Goal: Task Accomplishment & Management: Manage account settings

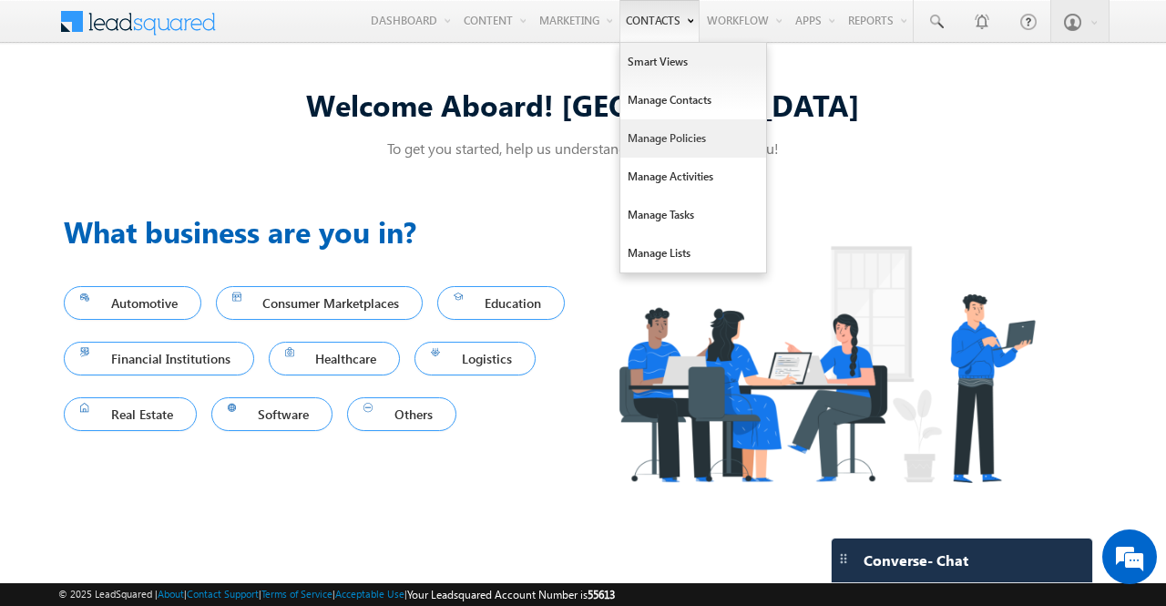
click at [685, 149] on link "Manage Policies" at bounding box center [693, 138] width 146 height 38
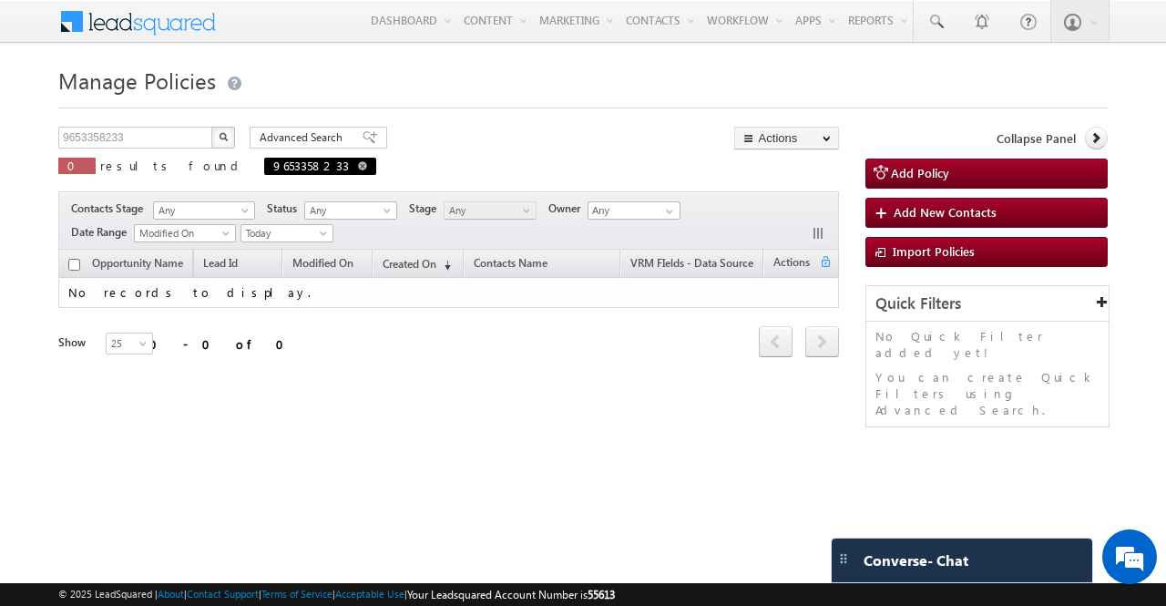
click at [358, 169] on span at bounding box center [362, 165] width 9 height 9
type input "Search Policies"
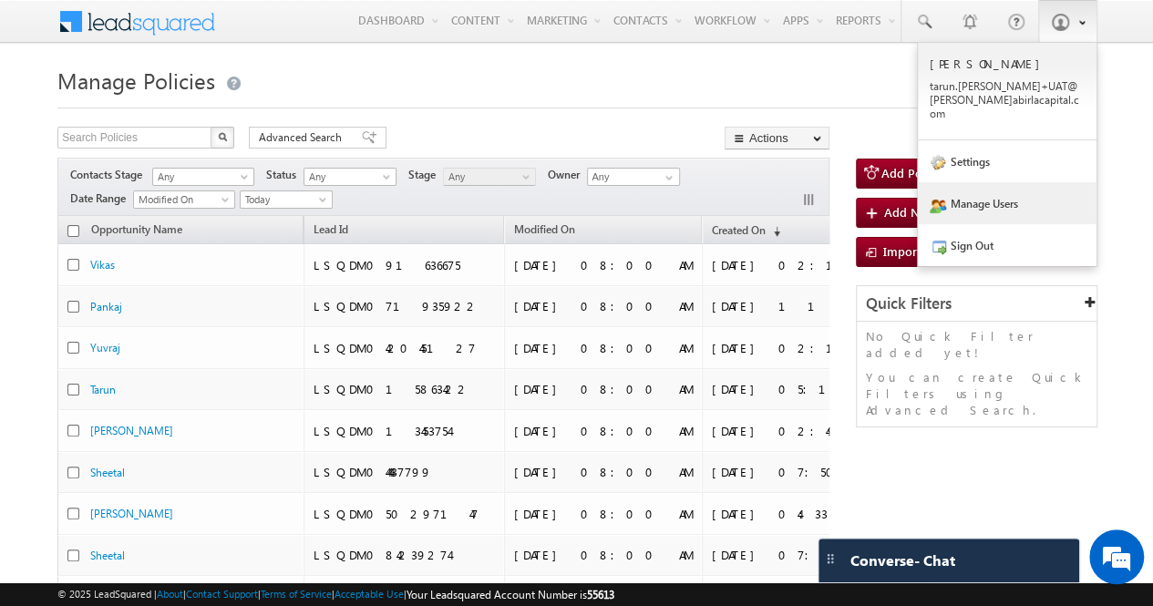
click at [1015, 187] on link "Manage Users" at bounding box center [1006, 203] width 179 height 42
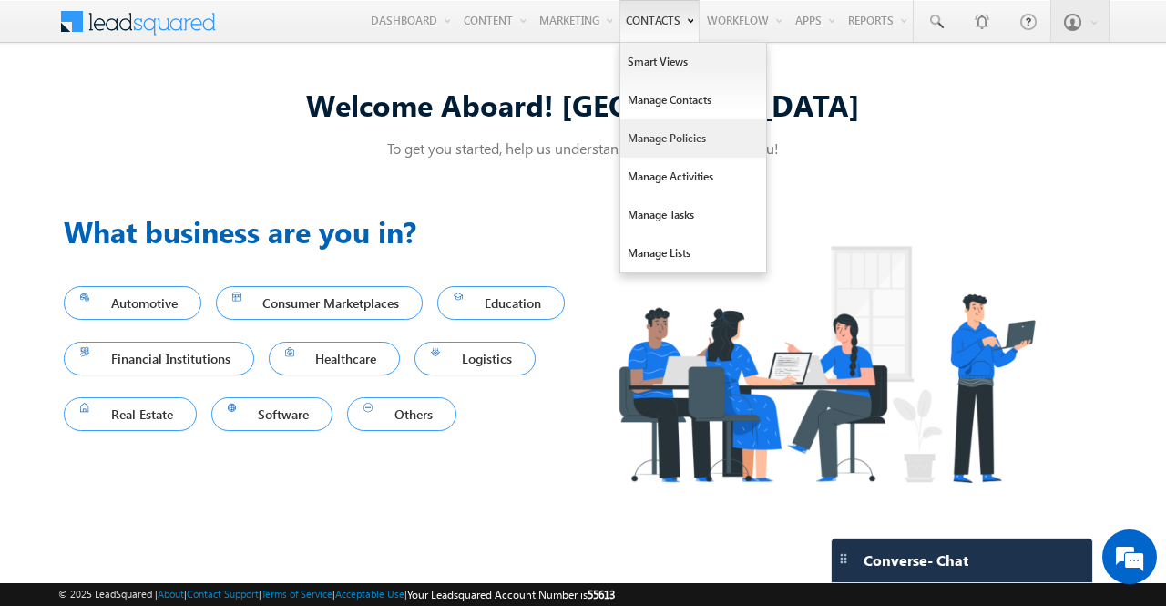
click at [690, 148] on link "Manage Policies" at bounding box center [693, 138] width 146 height 38
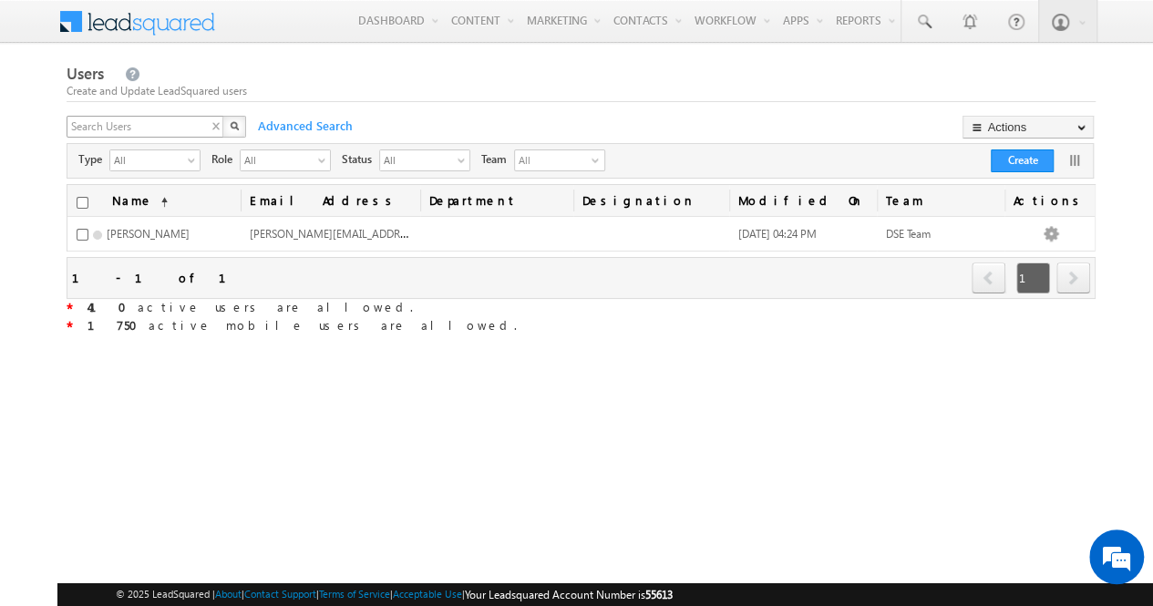
click at [215, 128] on div "X" at bounding box center [158, 129] width 182 height 26
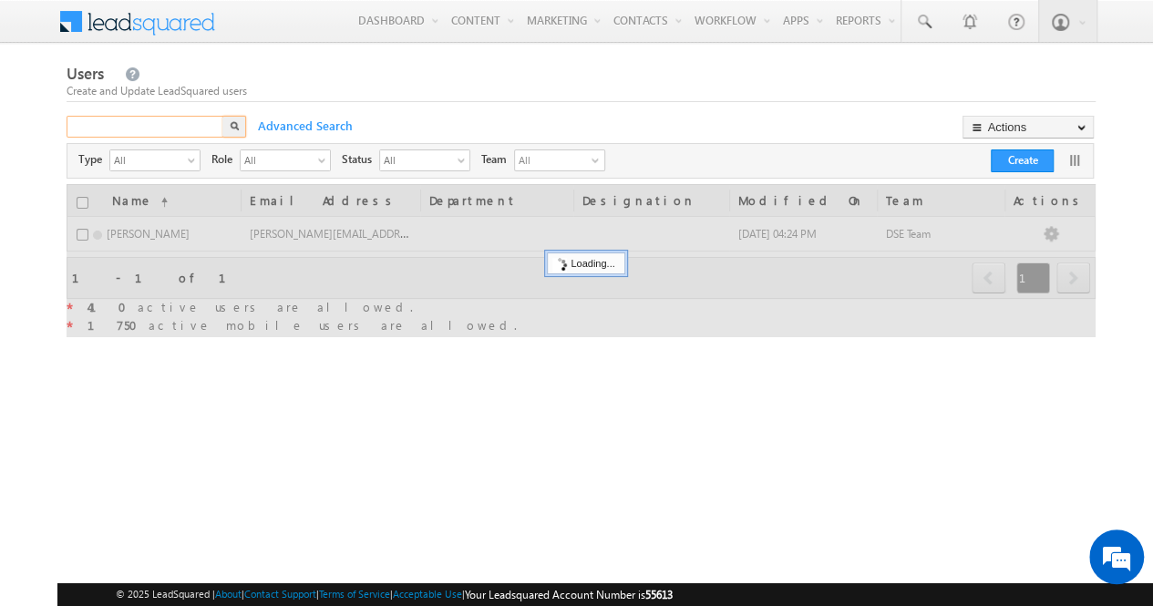
click at [167, 128] on input "text" at bounding box center [146, 127] width 159 height 22
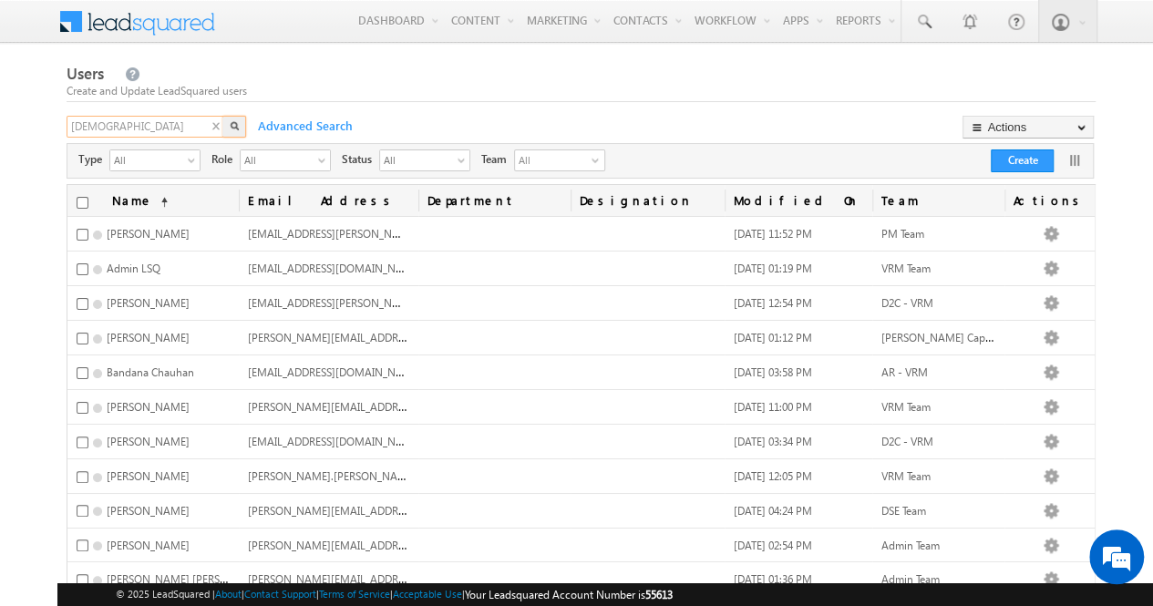
type input "shivani"
click at [233, 132] on button "button" at bounding box center [234, 127] width 24 height 22
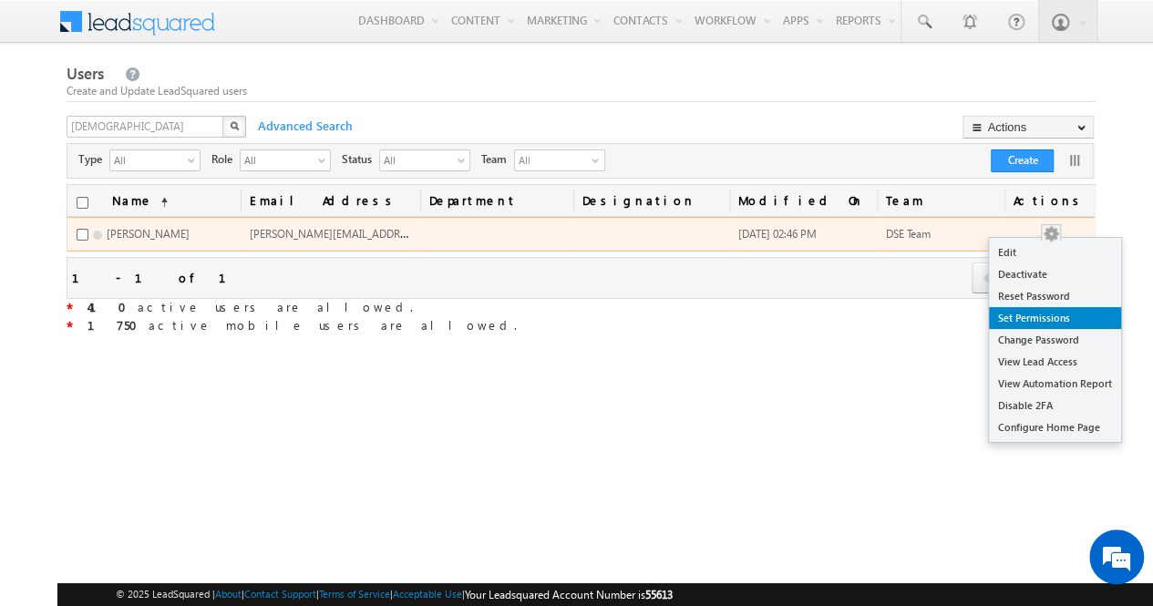
click at [1059, 309] on link "Set Permissions" at bounding box center [1055, 318] width 132 height 22
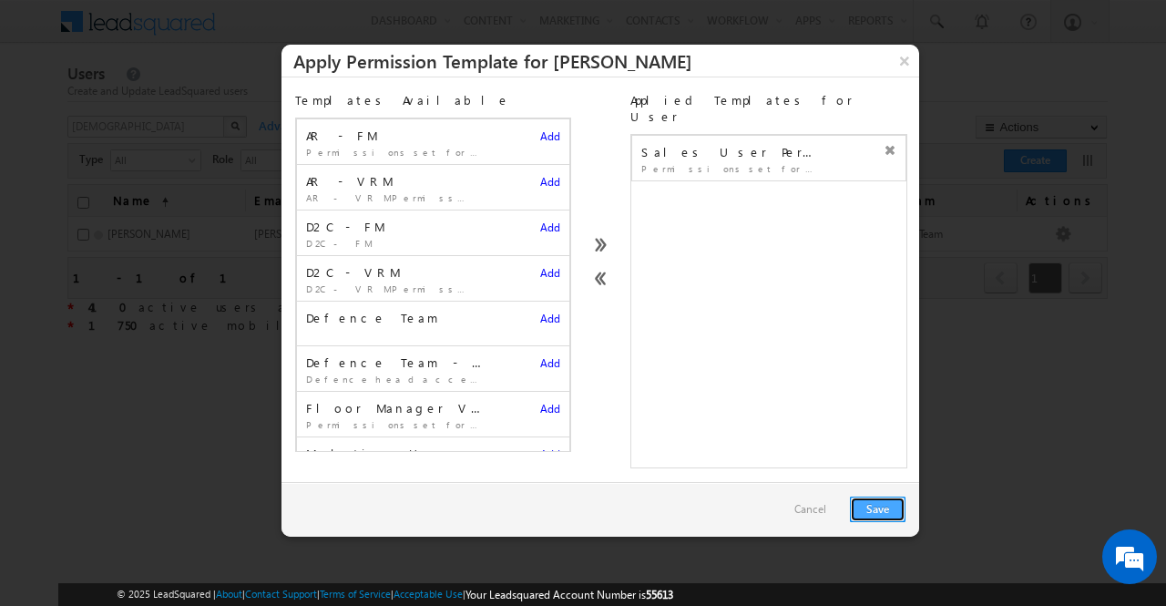
click at [876, 497] on button "Save" at bounding box center [878, 510] width 56 height 26
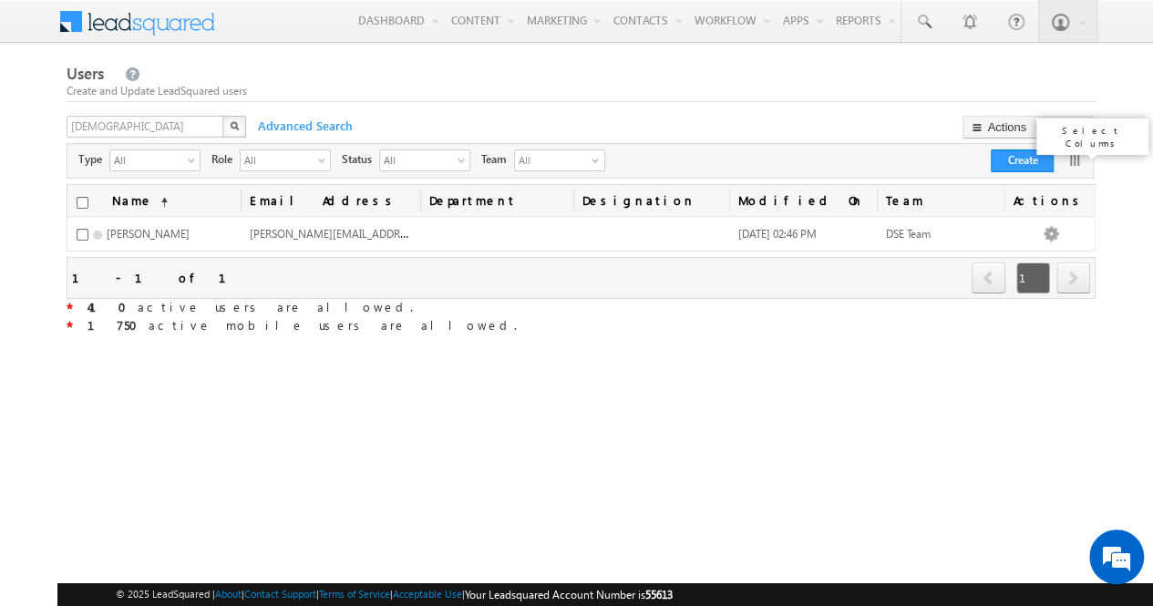
click at [1071, 160] on link at bounding box center [1074, 160] width 18 height 18
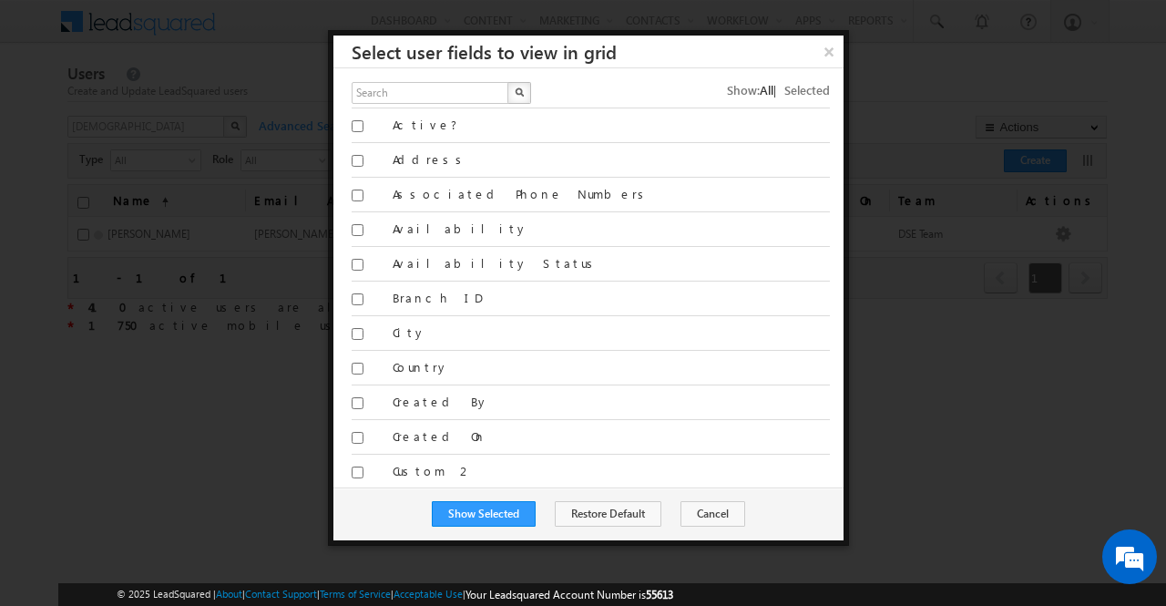
click at [760, 85] on span "All" at bounding box center [767, 89] width 14 height 15
click at [456, 89] on input "text" at bounding box center [431, 93] width 159 height 22
type input "dep"
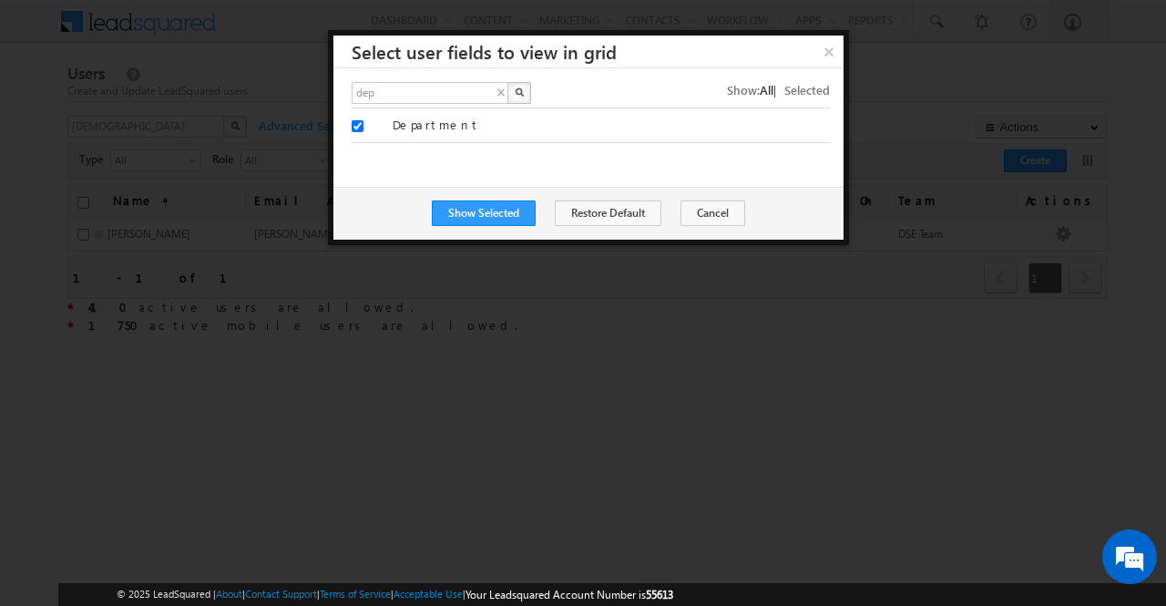
click at [523, 93] on button "button" at bounding box center [519, 93] width 24 height 22
click at [358, 125] on input "Department" at bounding box center [358, 126] width 12 height 12
checkbox input "false"
click at [384, 93] on input "dep" at bounding box center [431, 93] width 159 height 22
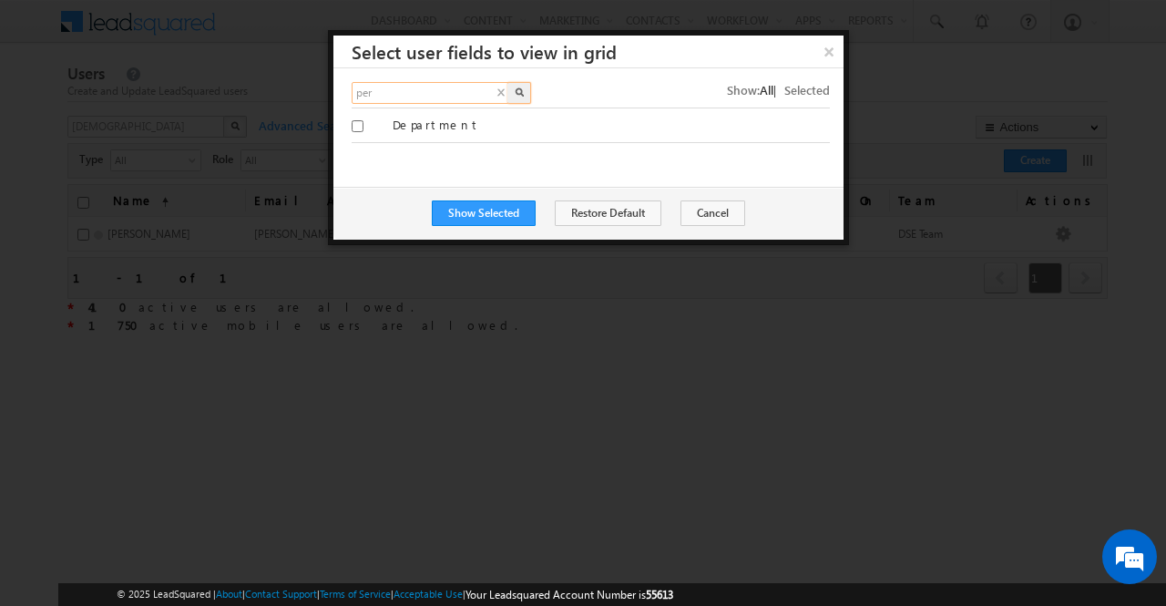
type input "per"
click at [520, 93] on img "button" at bounding box center [519, 91] width 9 height 9
click at [360, 123] on input "Permission Templates" at bounding box center [358, 126] width 12 height 12
checkbox input "true"
click at [505, 209] on button "Show Selected" at bounding box center [484, 213] width 104 height 26
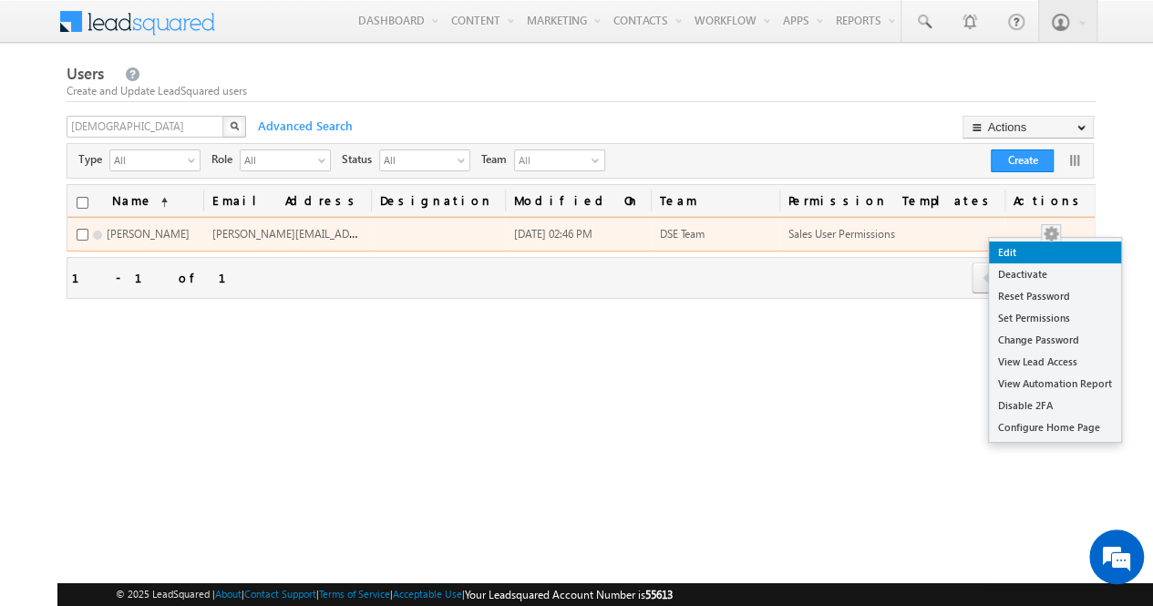
click at [1050, 251] on link "Edit" at bounding box center [1055, 252] width 132 height 22
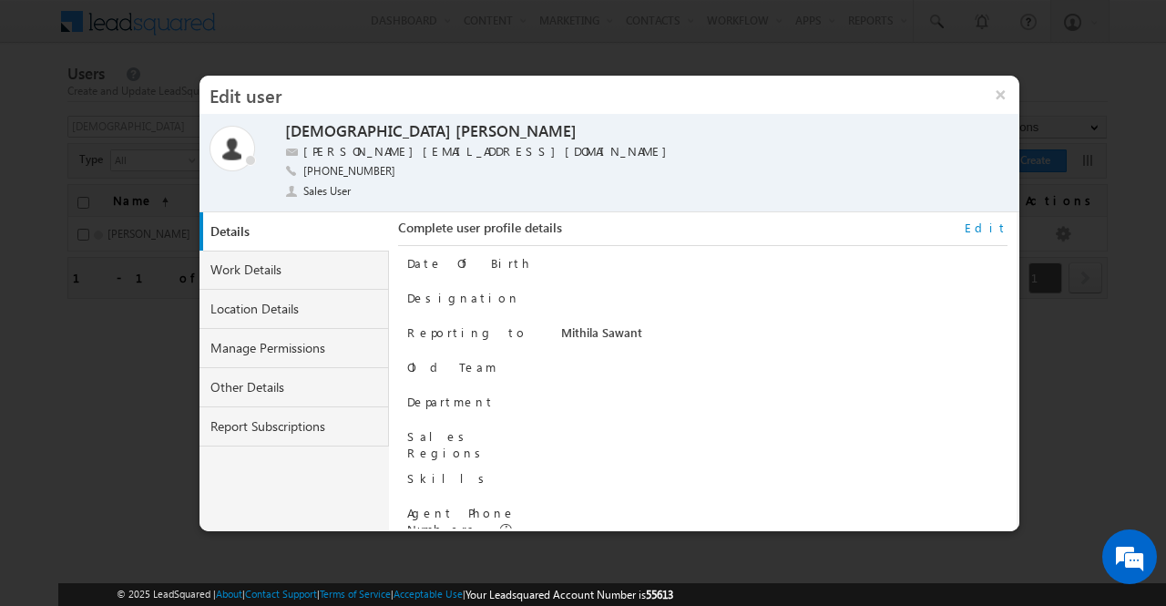
click at [1006, 223] on link "Edit" at bounding box center [986, 228] width 43 height 16
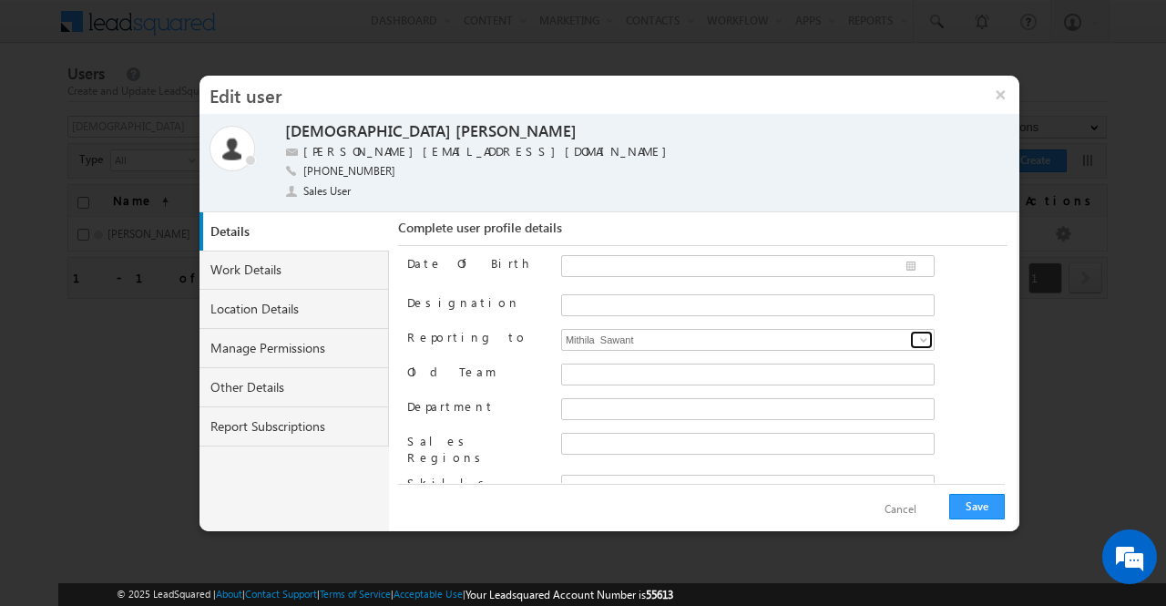
click at [921, 342] on span at bounding box center [924, 340] width 15 height 15
click at [950, 333] on div "Mithila Sawant None Abhay Kamath Admin LSQ Akash Damawale Anjana B Bandana Chau…" at bounding box center [784, 342] width 446 height 26
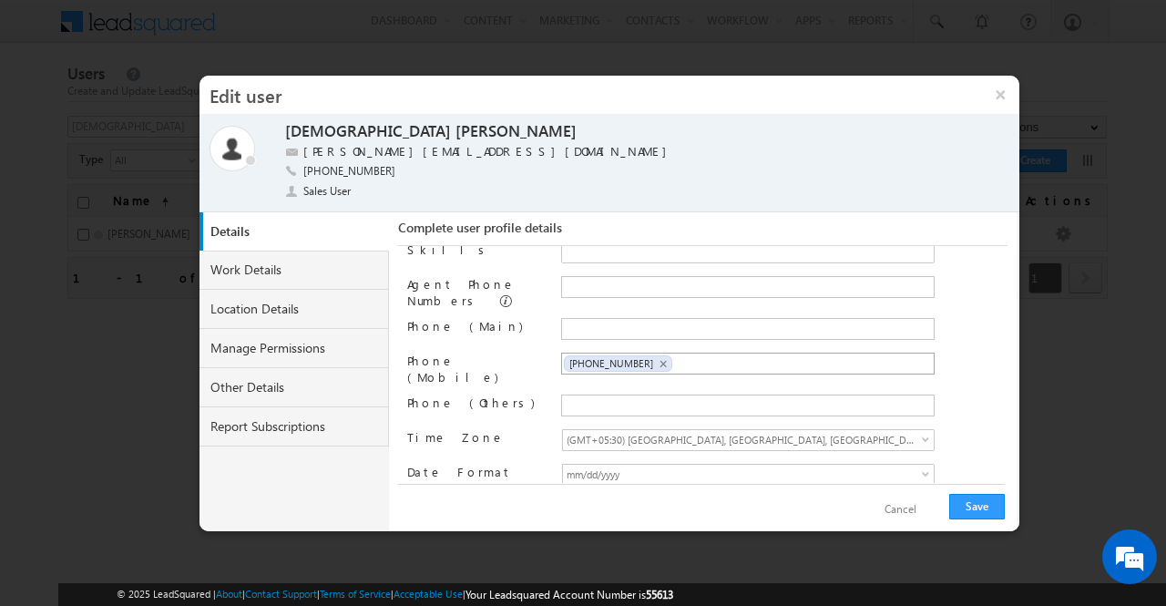
click at [691, 353] on ul "+91-9782889534 ×" at bounding box center [748, 364] width 374 height 22
copy span "+91-9782889534"
click at [615, 398] on input "text" at bounding box center [640, 405] width 153 height 15
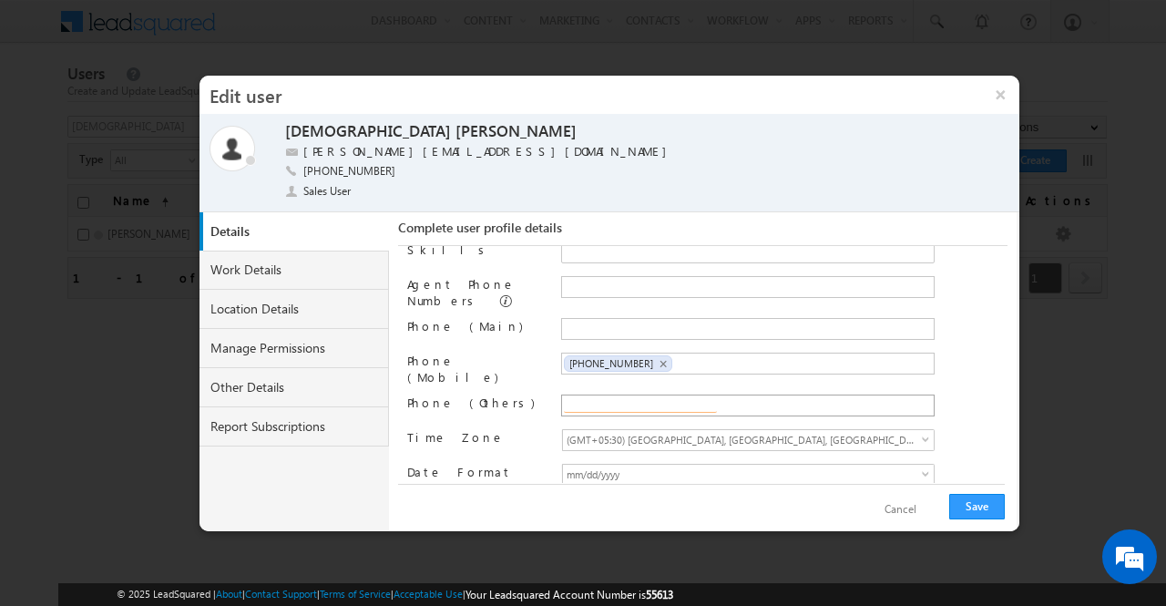
paste input "+91-9782889534"
type input "+91-9782889534"
click at [516, 444] on div "Date Of Birth Designation Reporting to Mithila Sawant None Abhay Kamath Admin L…" at bounding box center [707, 364] width 600 height 237
click at [983, 507] on button "Save" at bounding box center [977, 507] width 56 height 26
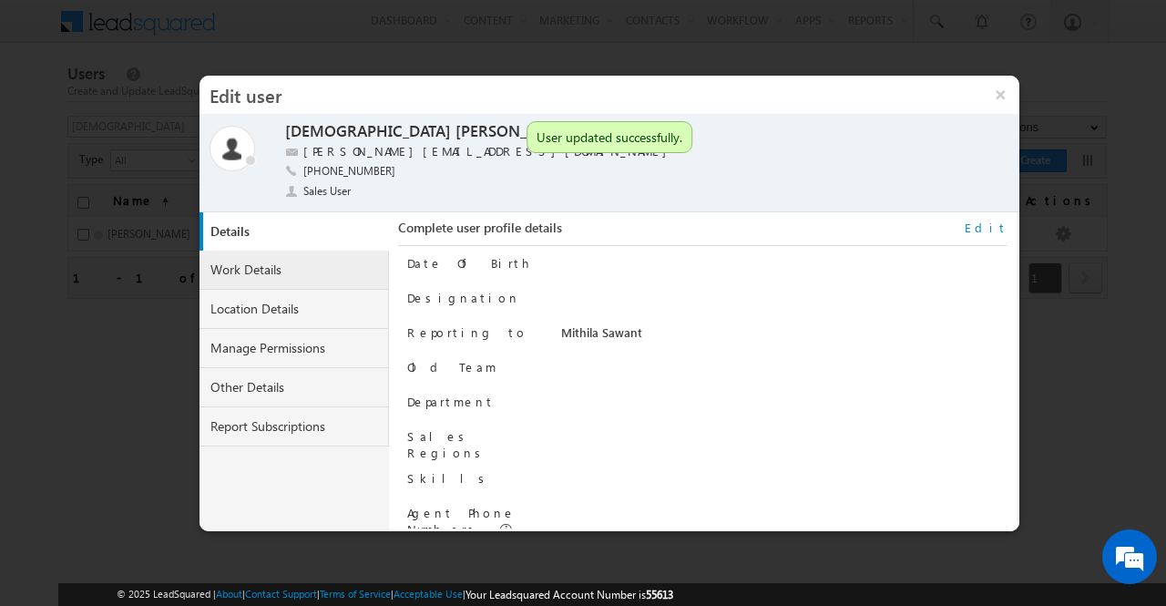
click at [281, 266] on link "Work Details" at bounding box center [295, 270] width 190 height 39
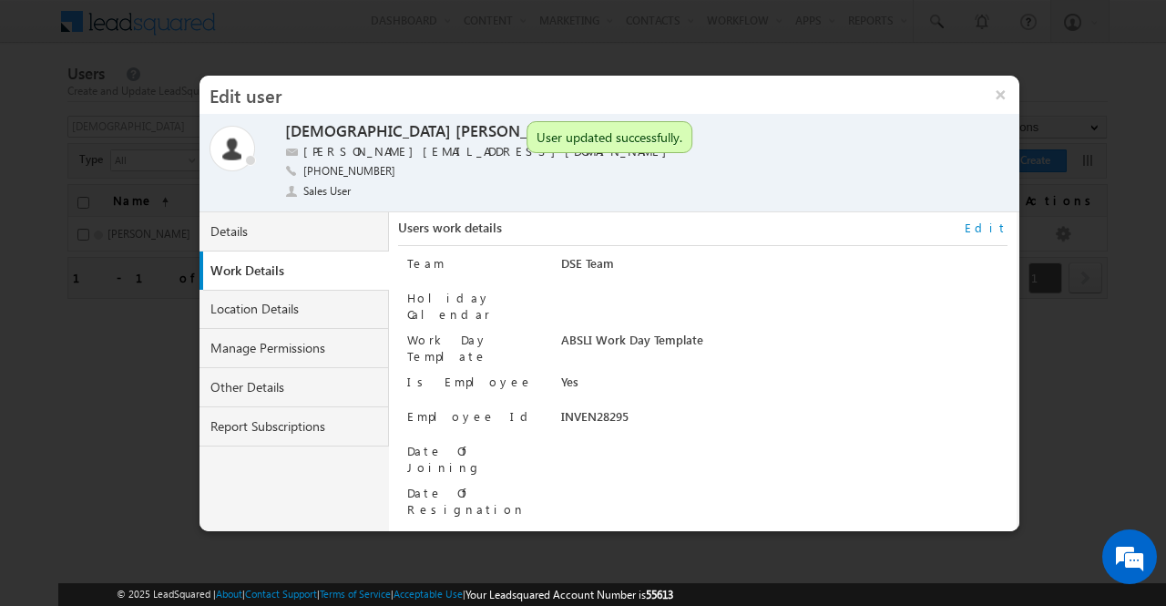
click at [991, 229] on link "Edit" at bounding box center [986, 228] width 43 height 16
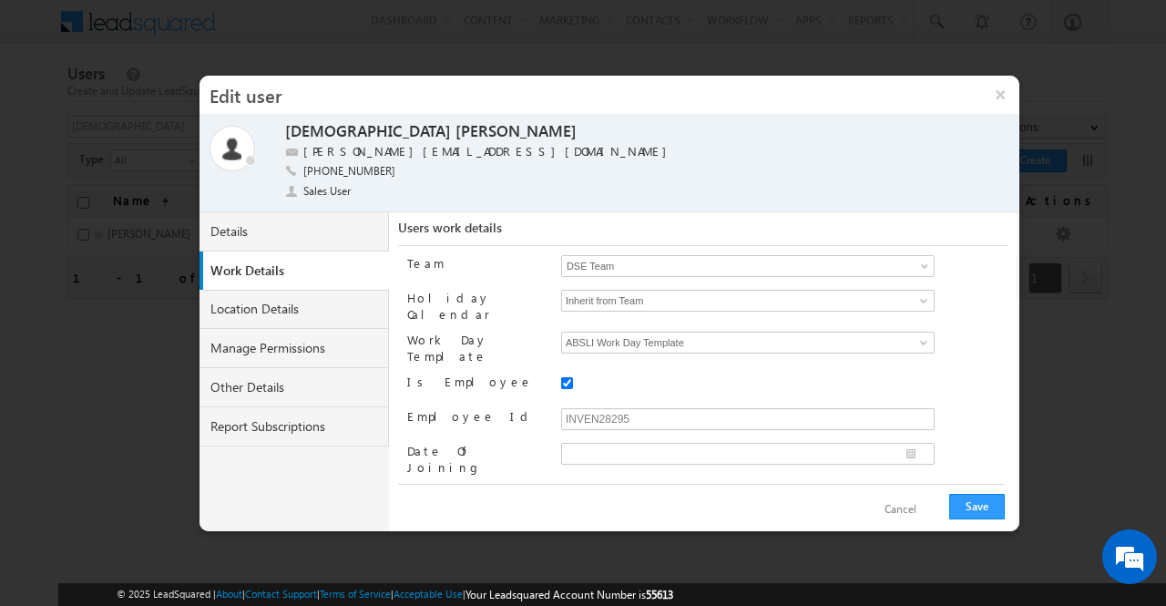
scroll to position [22, 0]
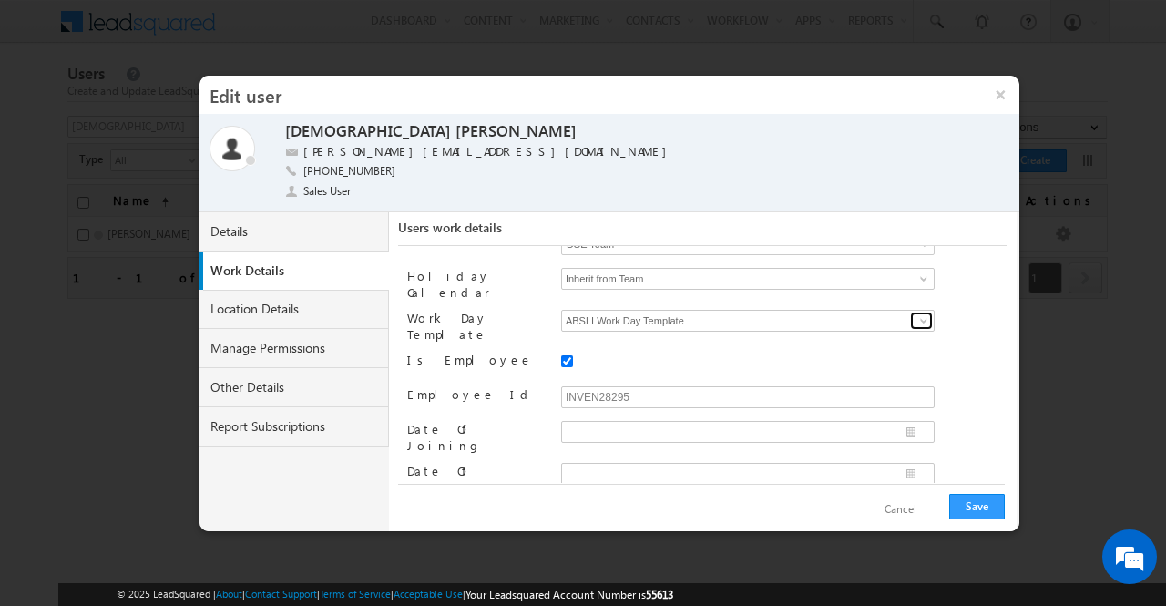
click at [919, 313] on span at bounding box center [924, 320] width 15 height 15
click at [917, 314] on span at bounding box center [924, 320] width 15 height 15
click at [979, 507] on button "Save" at bounding box center [977, 507] width 56 height 26
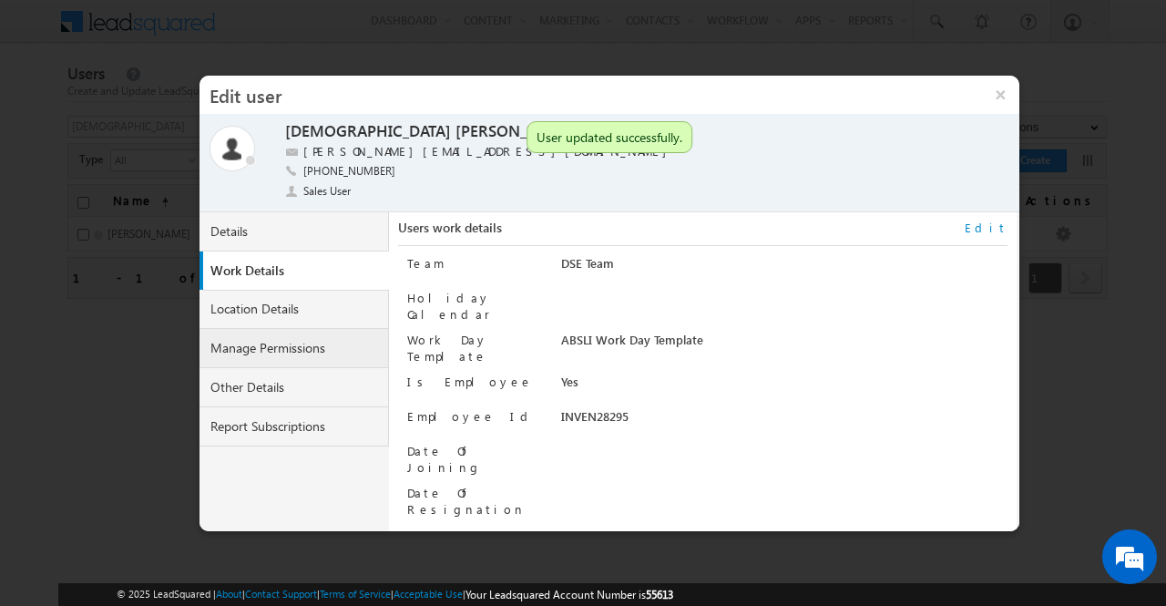
click at [311, 345] on link "Manage Permissions" at bounding box center [295, 348] width 190 height 39
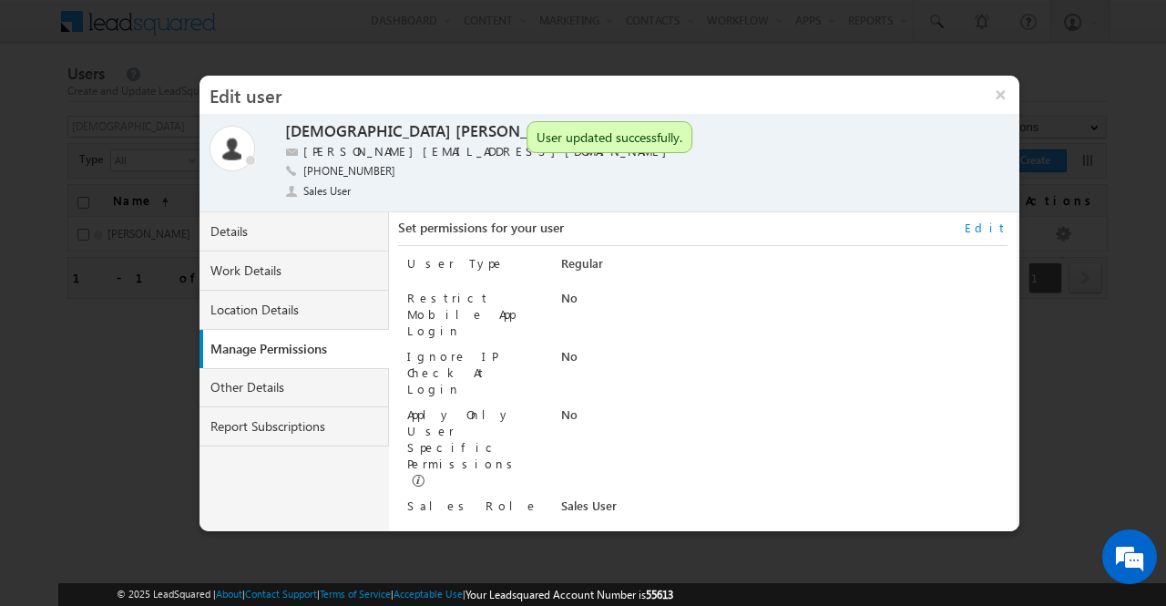
click at [997, 227] on link "Edit" at bounding box center [986, 228] width 43 height 16
select select "Sales_User"
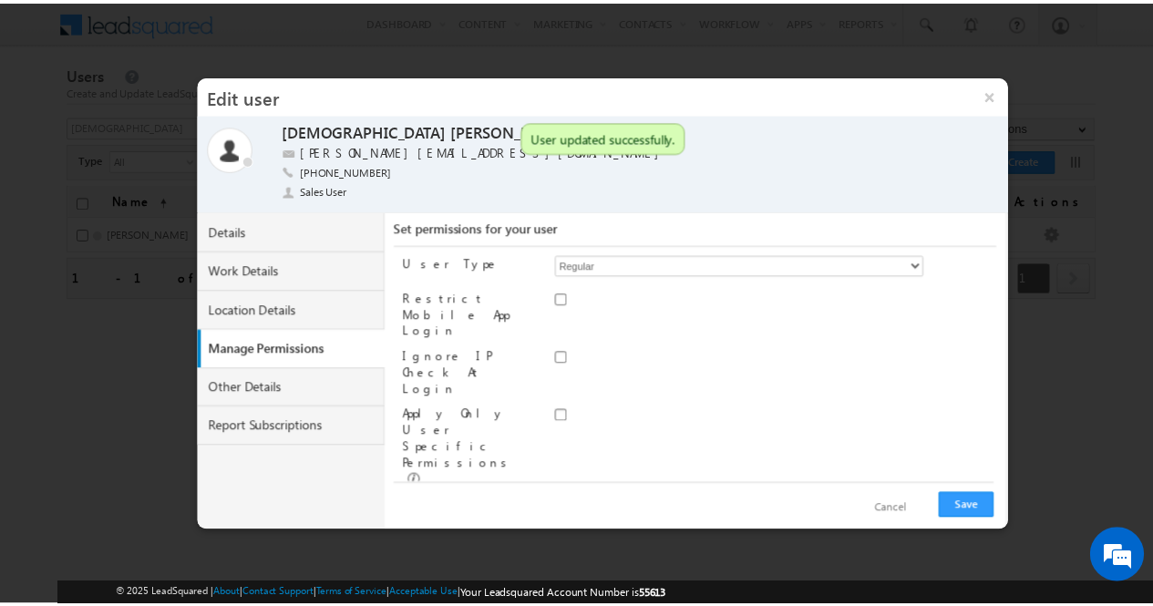
scroll to position [80, 0]
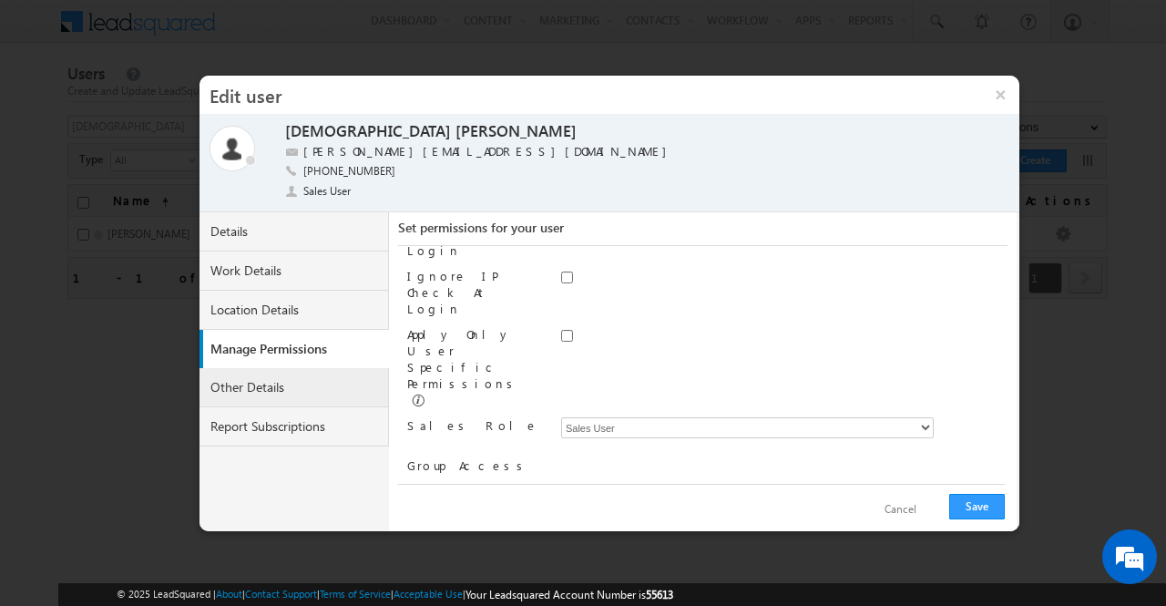
click at [295, 389] on link "Other Details" at bounding box center [295, 387] width 190 height 39
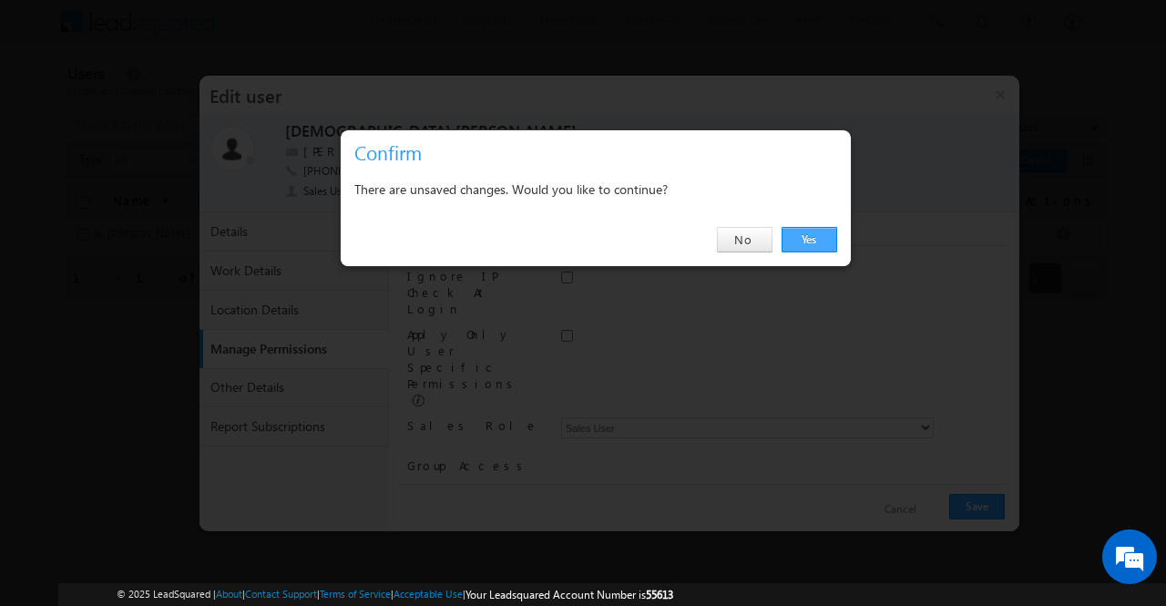
click at [817, 239] on link "Yes" at bounding box center [810, 240] width 56 height 26
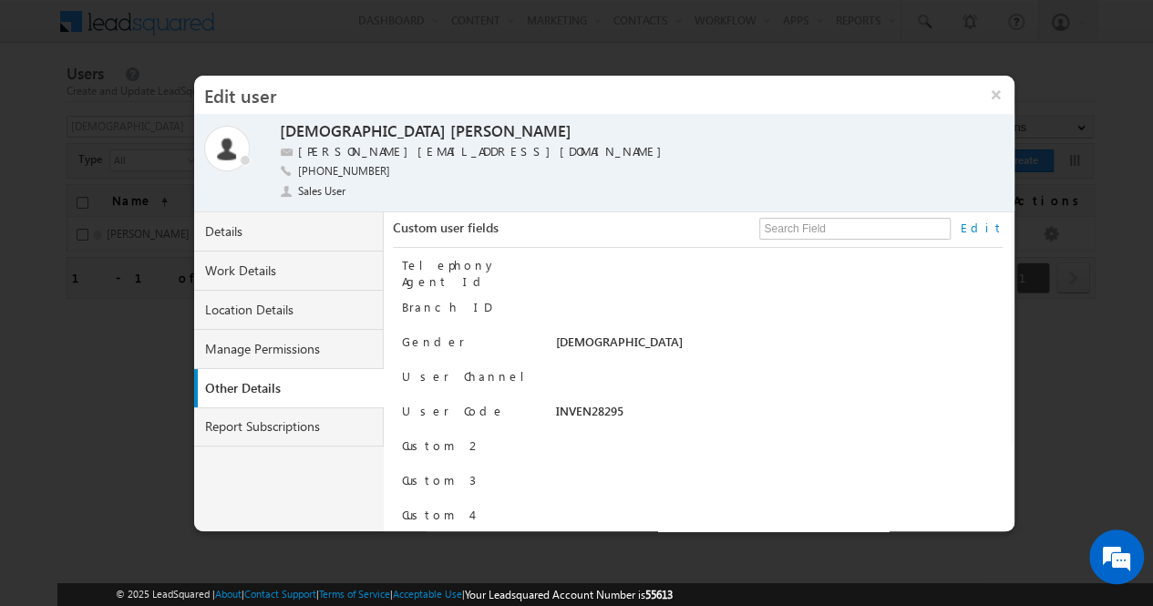
click at [991, 228] on link "Edit" at bounding box center [980, 228] width 43 height 16
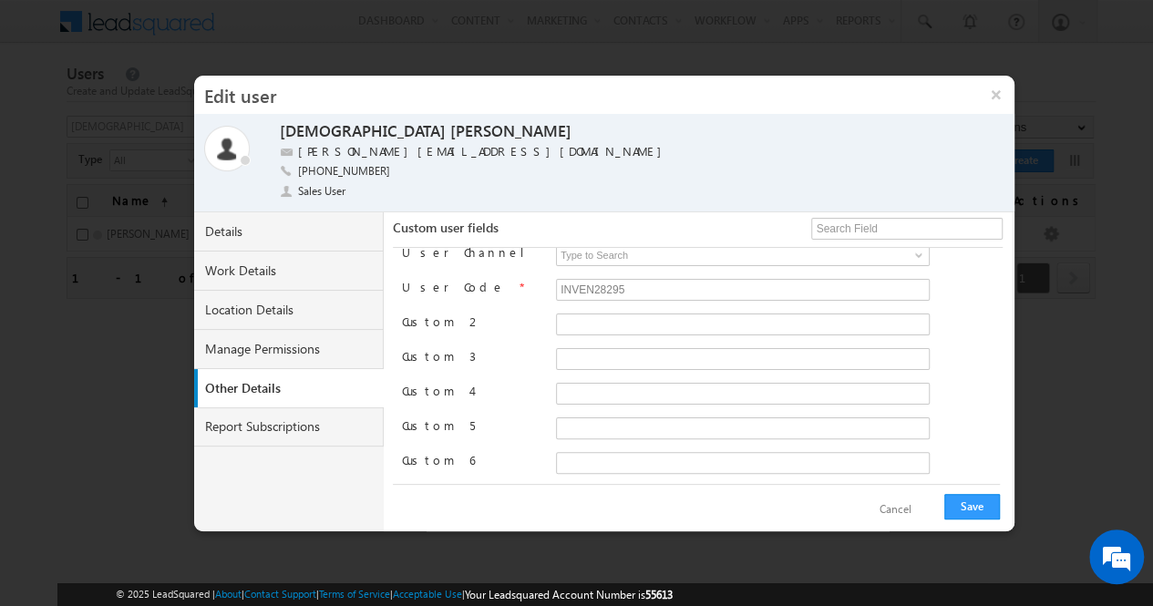
scroll to position [292, 0]
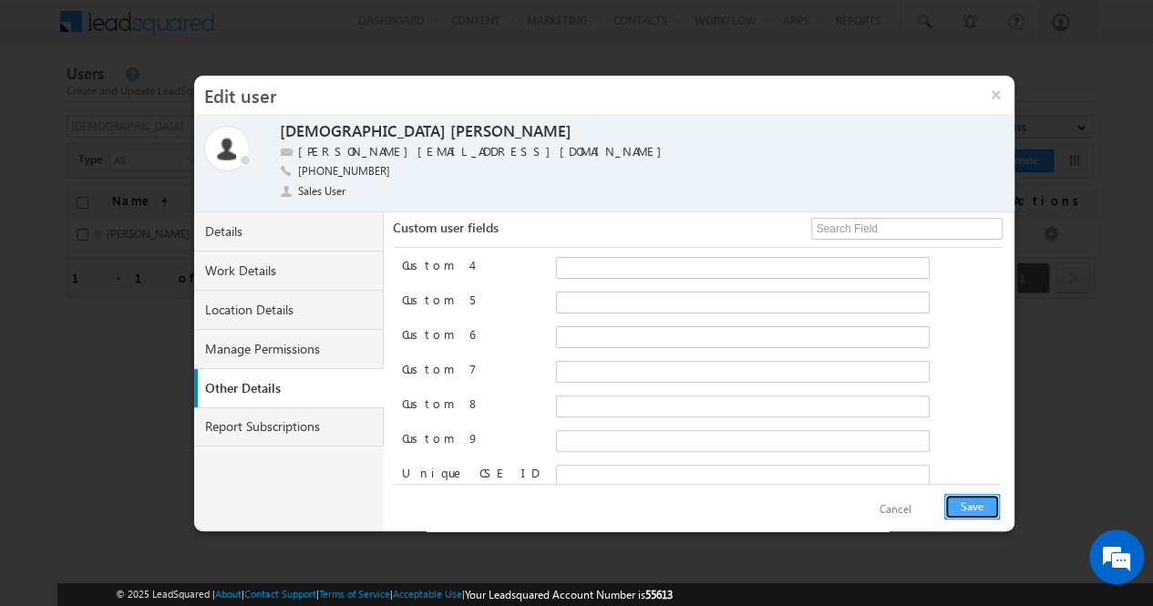
click at [983, 507] on button "Save" at bounding box center [972, 507] width 56 height 26
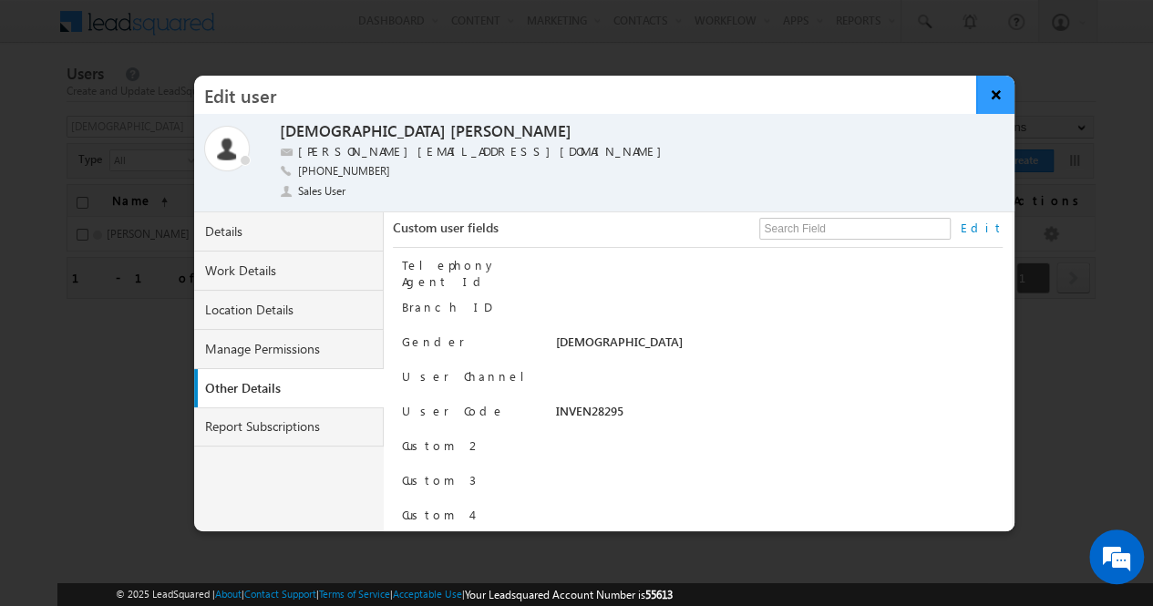
click at [993, 104] on button "×" at bounding box center [995, 95] width 39 height 38
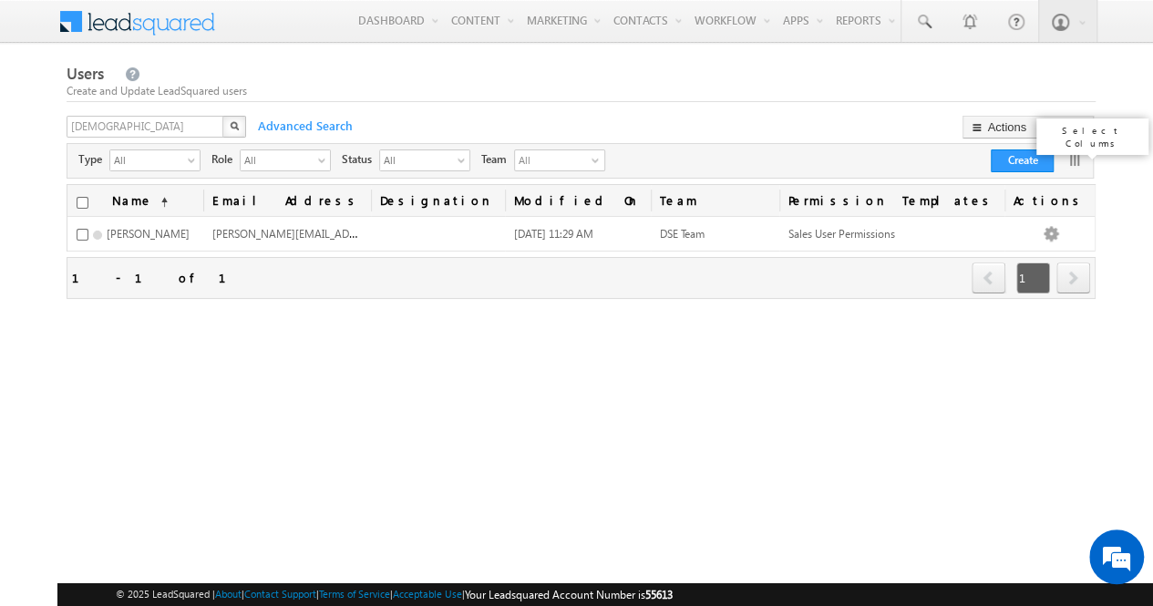
click at [1073, 159] on link at bounding box center [1074, 160] width 18 height 18
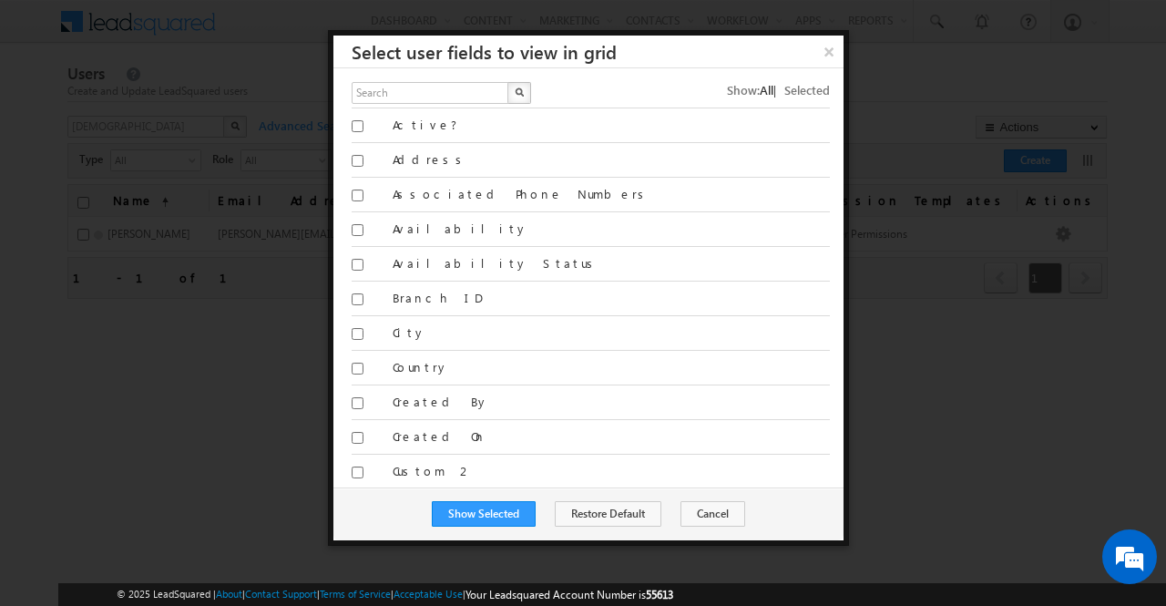
click at [760, 92] on span "All" at bounding box center [767, 89] width 14 height 15
click at [403, 96] on input "text" at bounding box center [431, 93] width 159 height 22
type input "de"
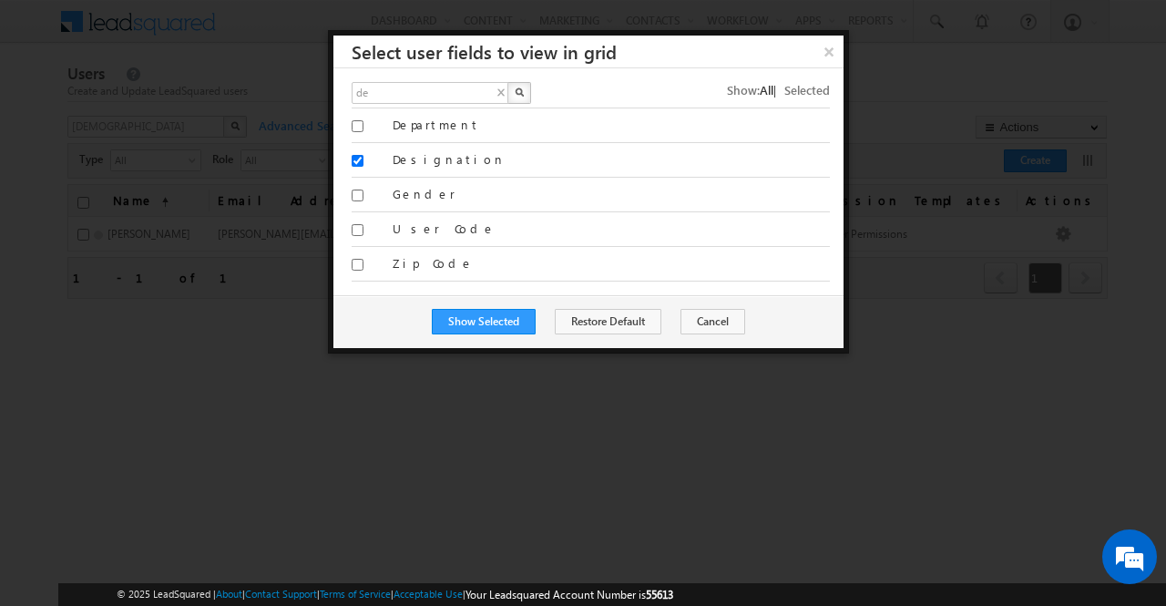
click at [523, 92] on button "button" at bounding box center [519, 93] width 24 height 22
click at [357, 155] on input "Designation" at bounding box center [358, 161] width 12 height 12
checkbox input "false"
click at [510, 321] on button "Show Selected" at bounding box center [484, 322] width 104 height 26
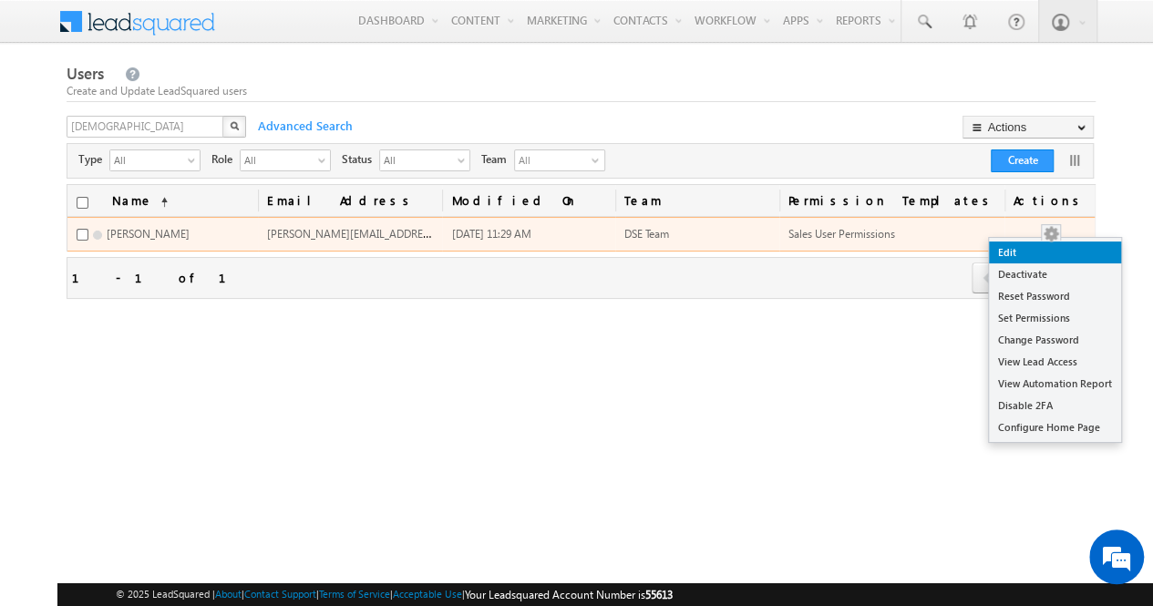
click at [1043, 252] on link "Edit" at bounding box center [1055, 252] width 132 height 22
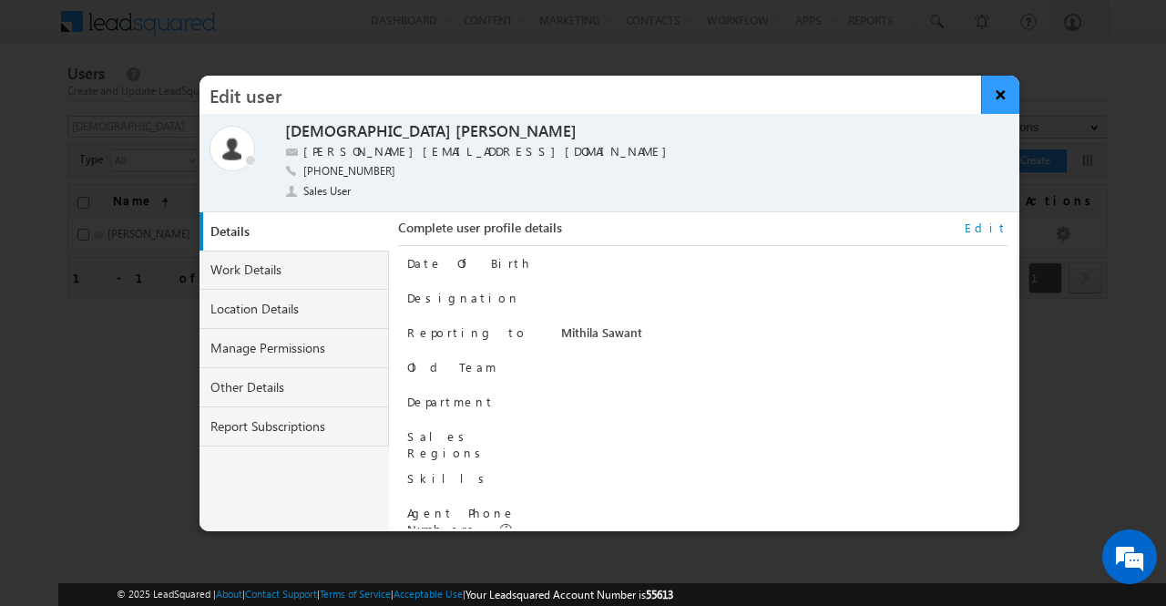
click at [998, 96] on button "×" at bounding box center [1000, 95] width 39 height 38
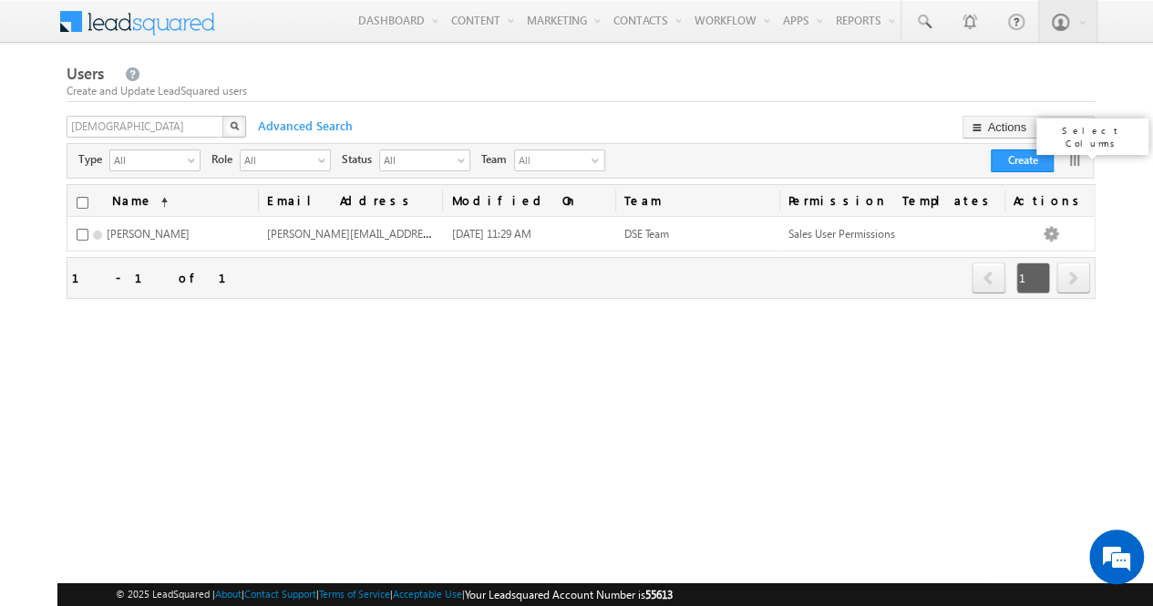
click at [1068, 160] on link at bounding box center [1074, 160] width 18 height 18
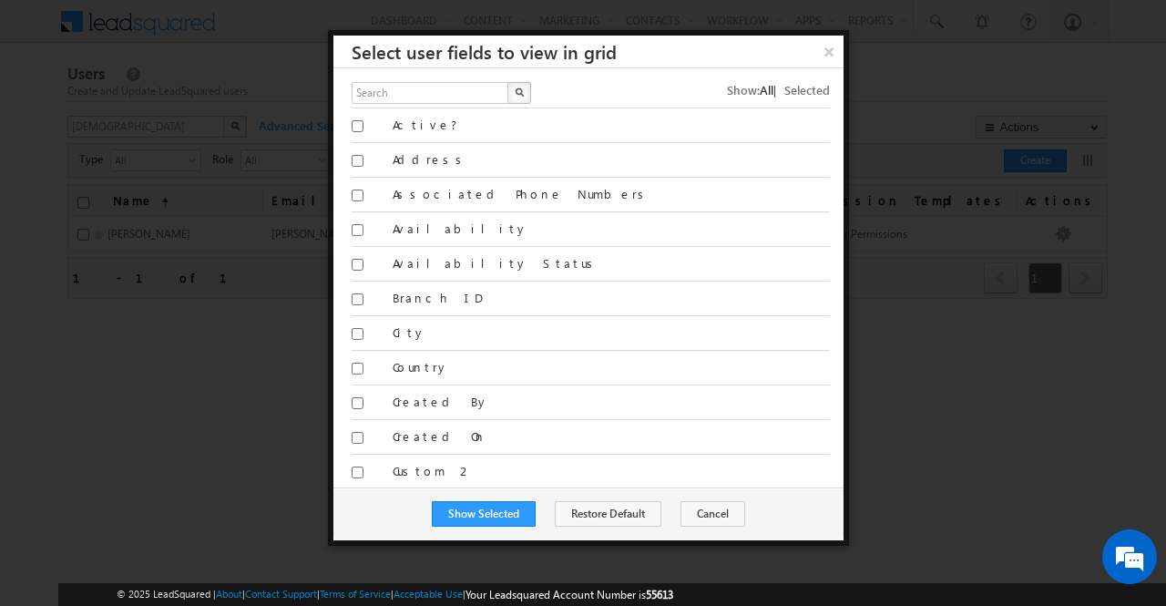
click at [760, 93] on span "All" at bounding box center [767, 89] width 14 height 15
click at [441, 97] on input "text" at bounding box center [431, 93] width 159 height 22
type input "cre"
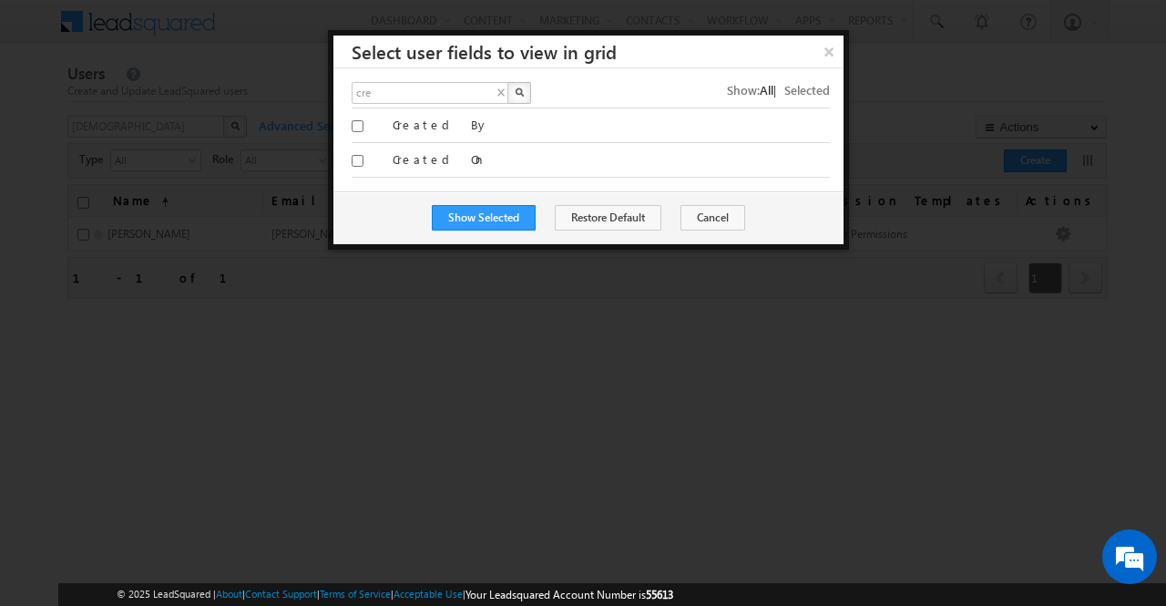
click at [524, 90] on button "button" at bounding box center [519, 93] width 24 height 22
click at [357, 157] on input "Created On" at bounding box center [358, 161] width 12 height 12
checkbox input "true"
click at [421, 94] on input "cre" at bounding box center [431, 93] width 159 height 22
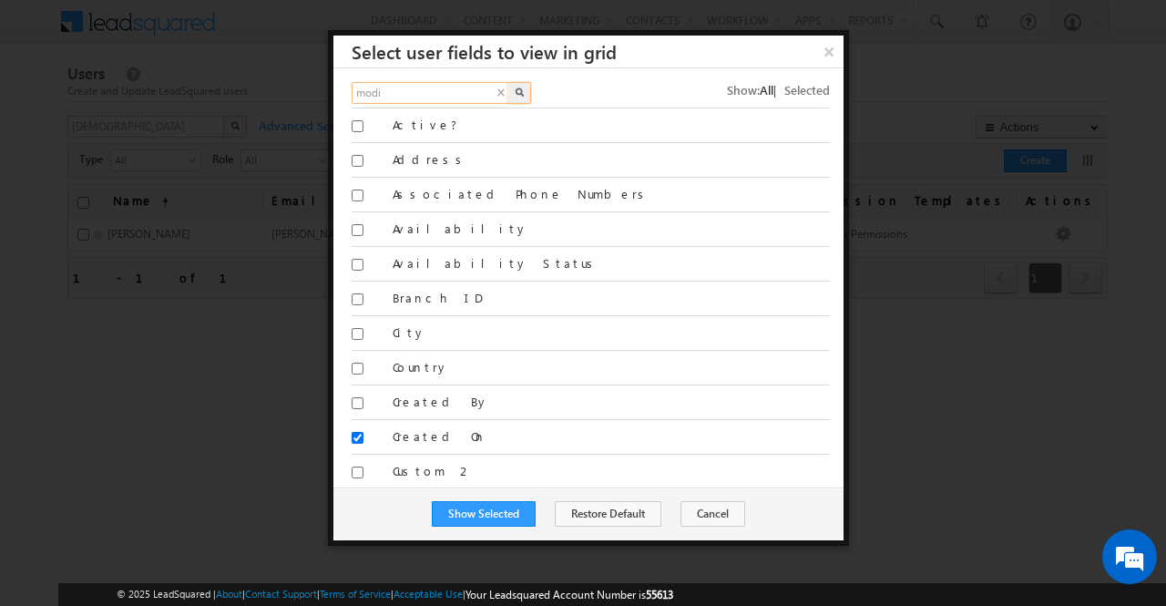
type input "modi"
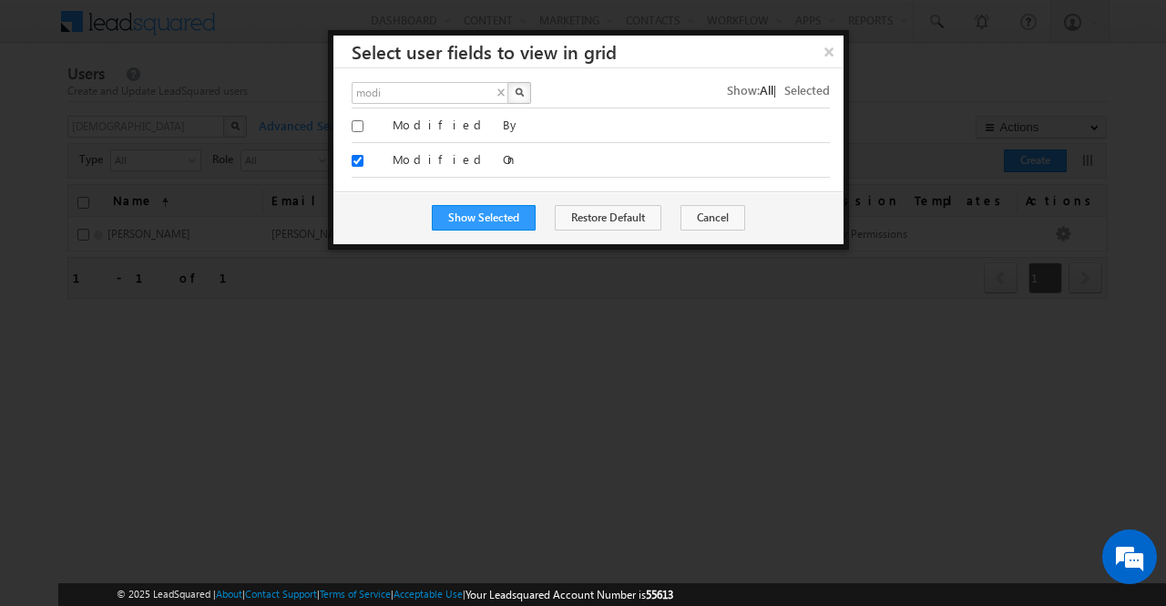
click at [518, 92] on img "button" at bounding box center [519, 91] width 9 height 9
click at [499, 211] on button "Show Selected" at bounding box center [484, 218] width 104 height 26
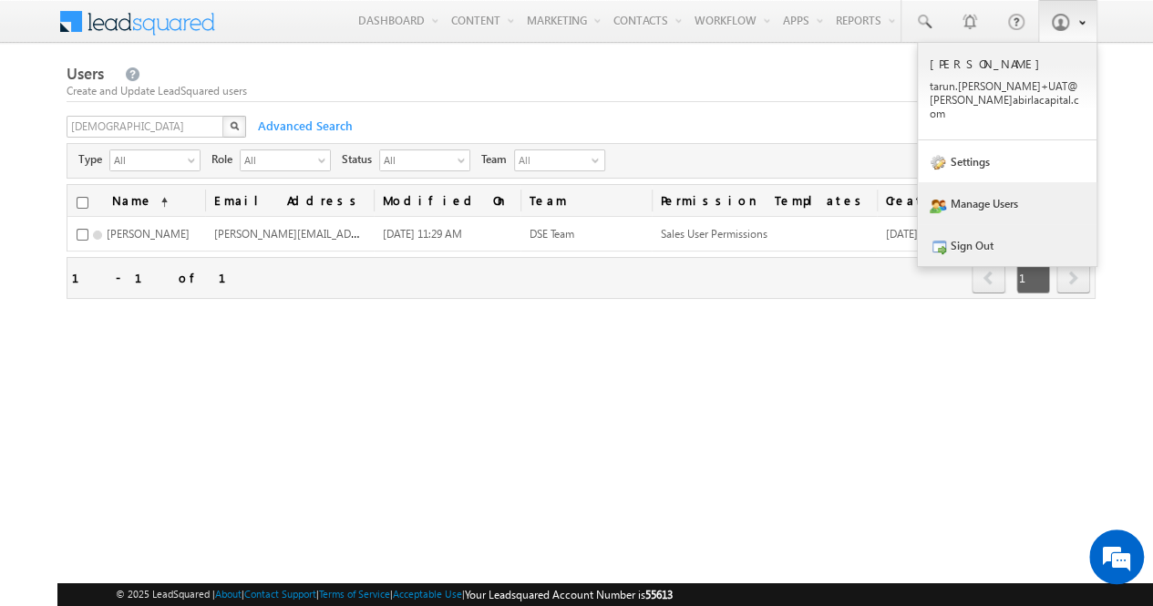
click at [1006, 240] on link "Sign Out" at bounding box center [1006, 245] width 179 height 42
